Goal: Transaction & Acquisition: Subscribe to service/newsletter

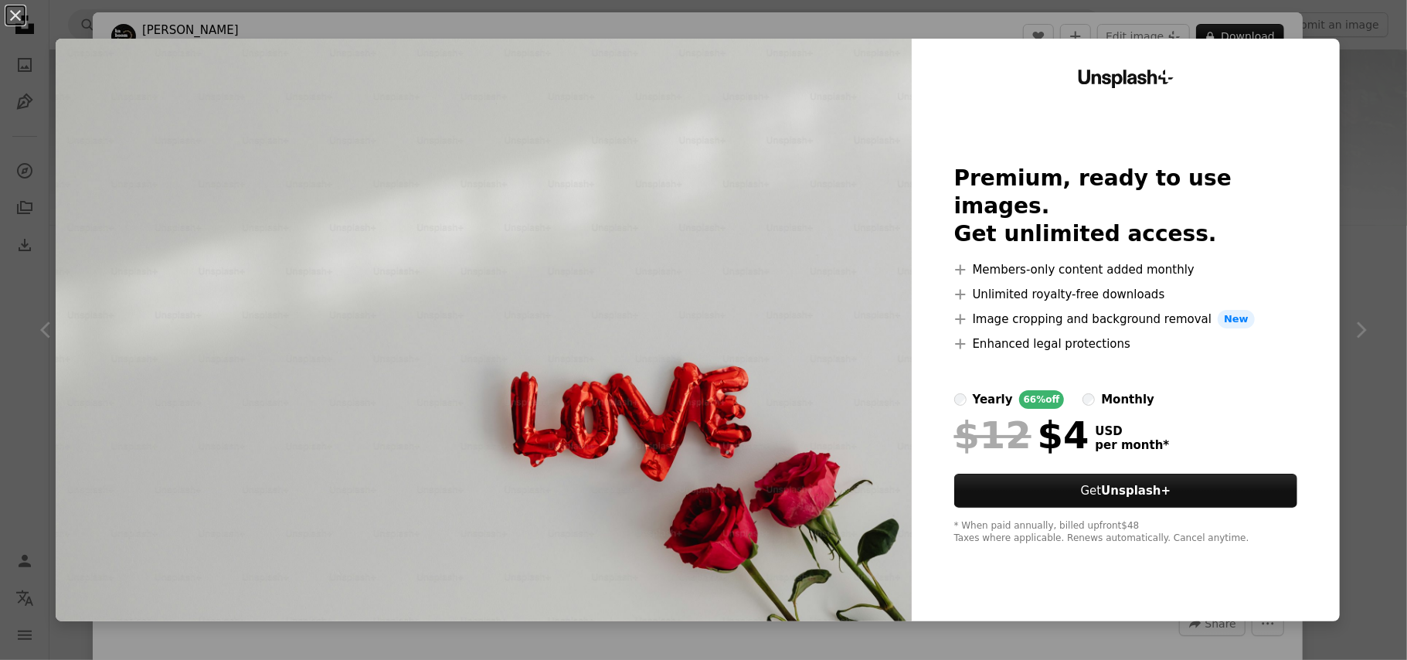
click at [847, 175] on img at bounding box center [484, 330] width 856 height 583
click at [845, 175] on img at bounding box center [484, 330] width 856 height 583
click at [824, 176] on img at bounding box center [484, 330] width 856 height 583
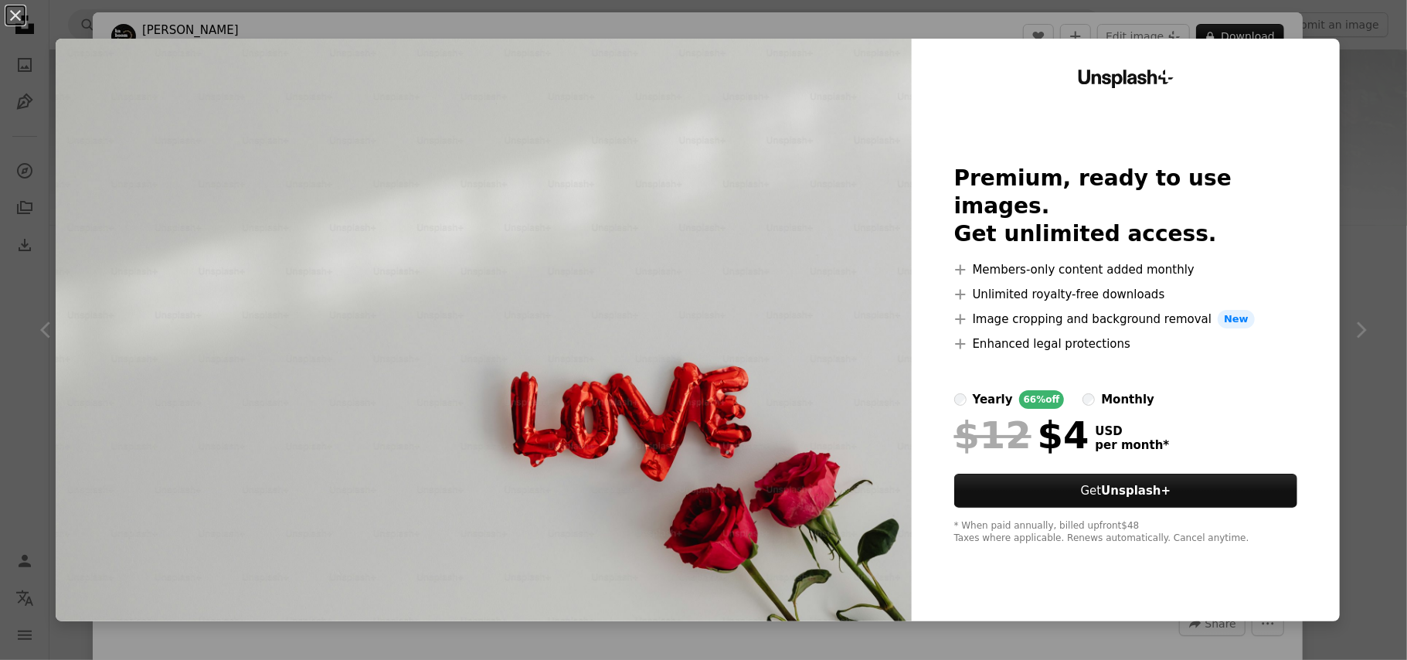
click at [824, 176] on img at bounding box center [484, 330] width 856 height 583
click at [764, 151] on img at bounding box center [484, 330] width 856 height 583
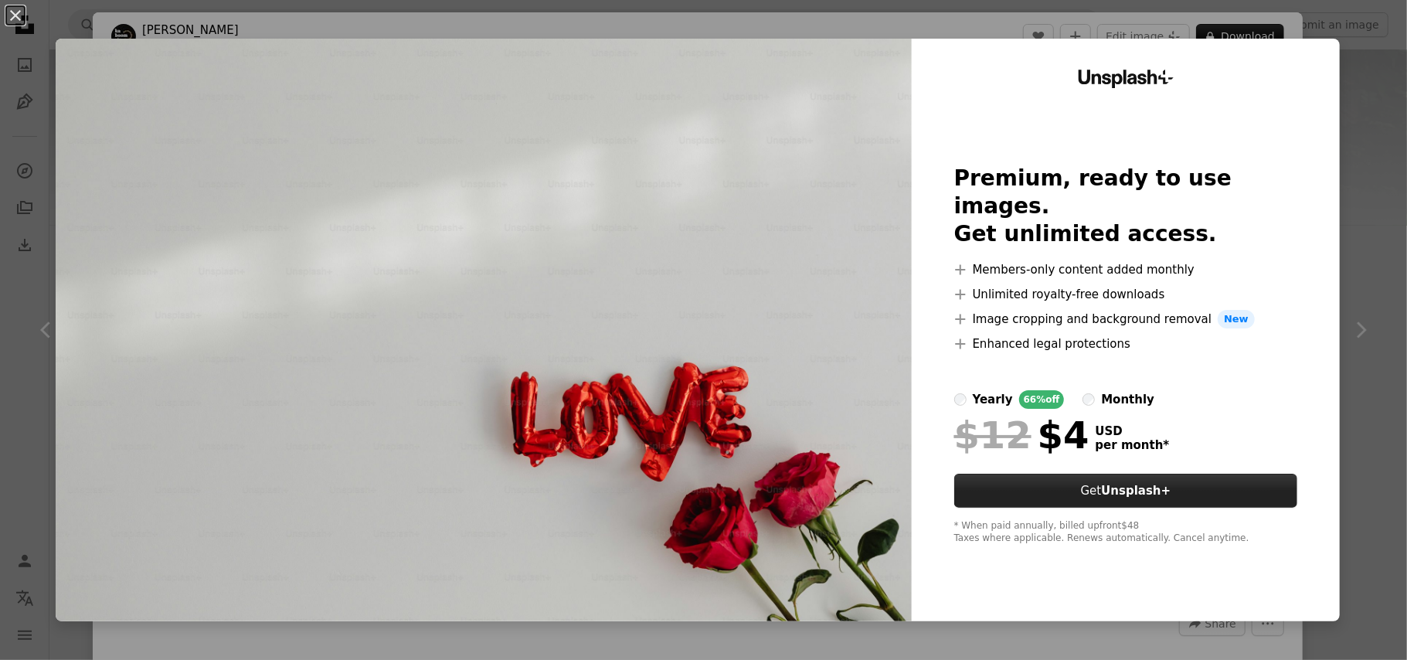
click at [1173, 474] on button "Get Unsplash+" at bounding box center [1127, 491] width 344 height 34
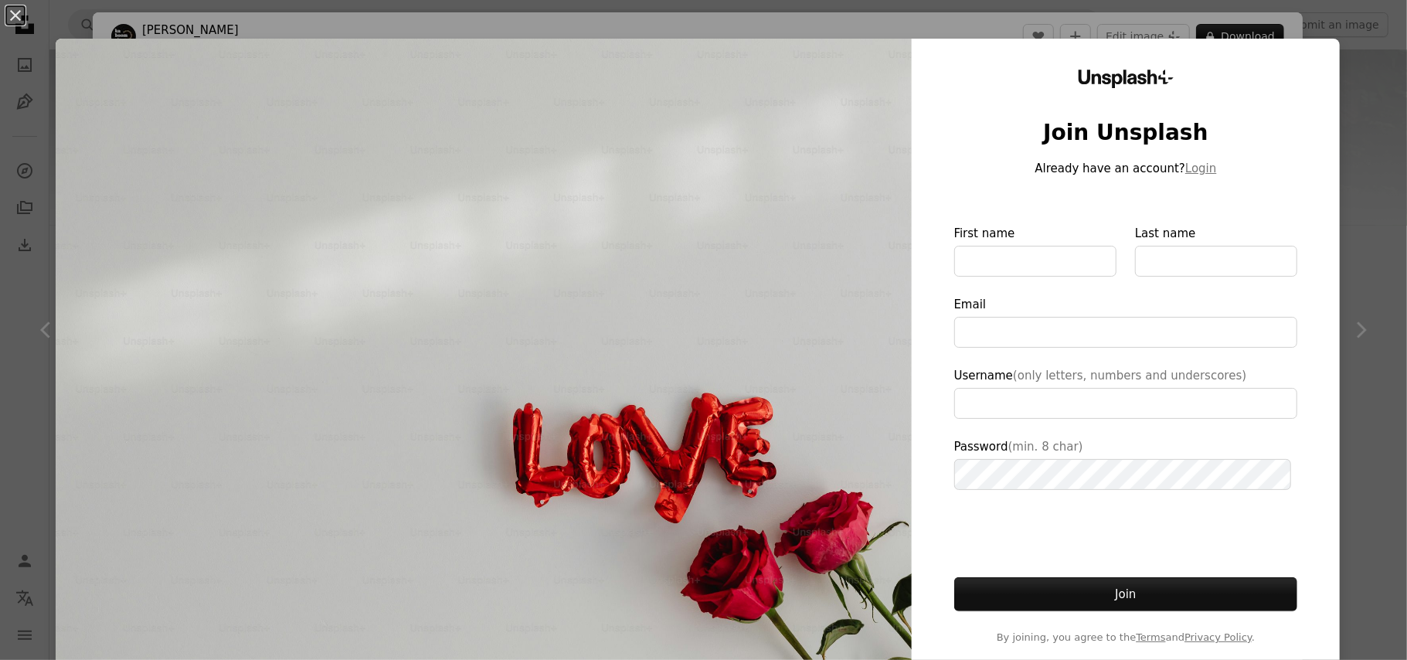
click at [790, 301] on img at bounding box center [484, 358] width 856 height 638
type input "**********"
